Goal: Find specific fact: Find specific fact

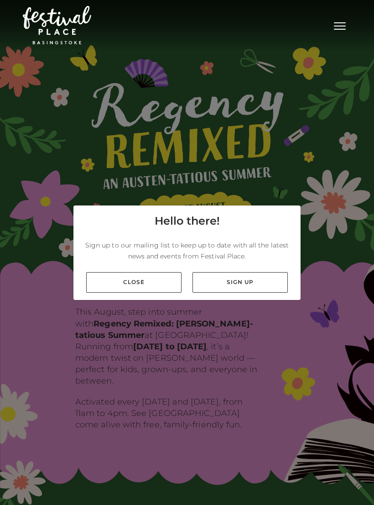
click at [157, 292] on link "Close" at bounding box center [133, 282] width 95 height 21
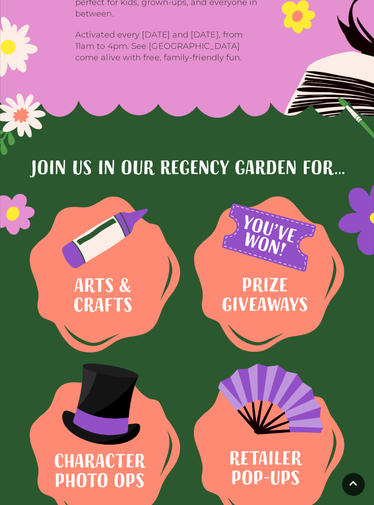
scroll to position [356, 0]
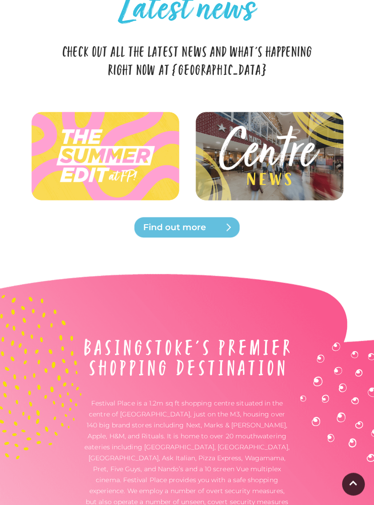
scroll to position [2235, 0]
click at [163, 221] on span "Find out more" at bounding box center [198, 227] width 110 height 13
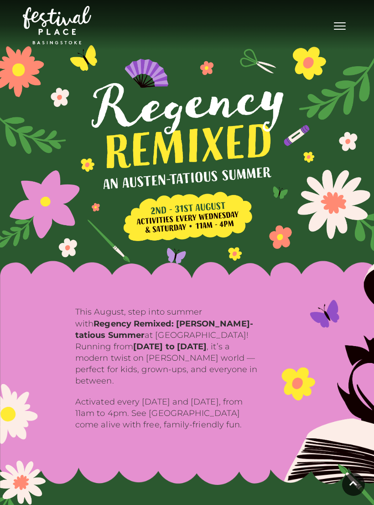
scroll to position [2249, 0]
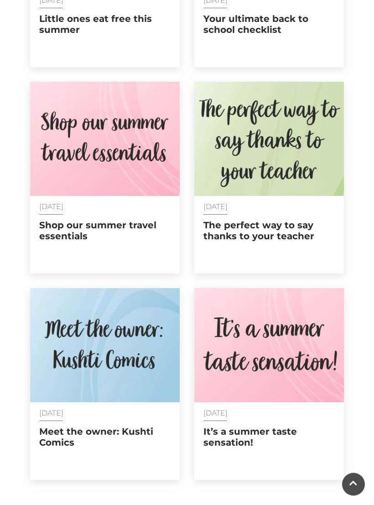
scroll to position [680, 0]
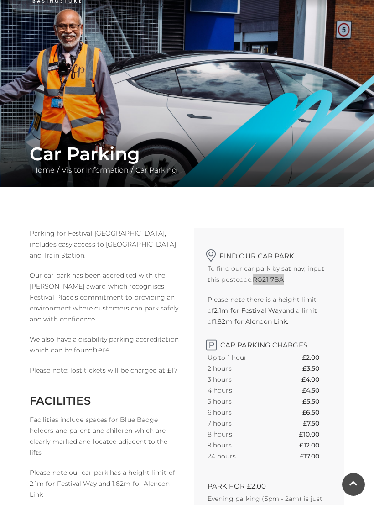
scroll to position [41, 0]
click at [176, 315] on p "Our car park has been accredited with the Park Mark award which recognises Fest…" at bounding box center [105, 297] width 151 height 55
click at [275, 280] on strong "RG21 7BA" at bounding box center [268, 280] width 31 height 8
click at [272, 277] on strong "RG21 7BA" at bounding box center [268, 280] width 31 height 8
click at [273, 282] on strong "RG21 7BA" at bounding box center [268, 280] width 31 height 8
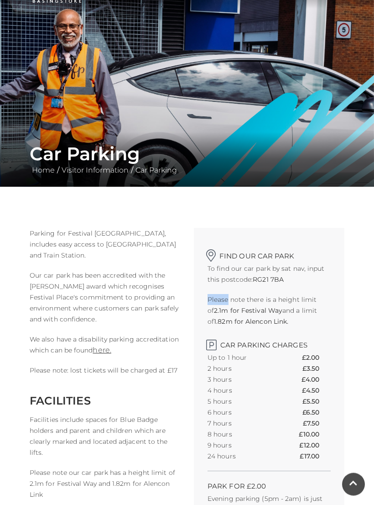
copy p "RG21 7BA"
click at [131, 348] on p "We also have a disability parking accreditation which can be found here." at bounding box center [105, 345] width 151 height 22
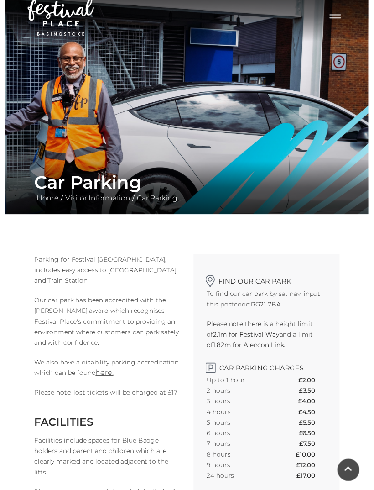
scroll to position [0, 0]
